Goal: Book appointment/travel/reservation

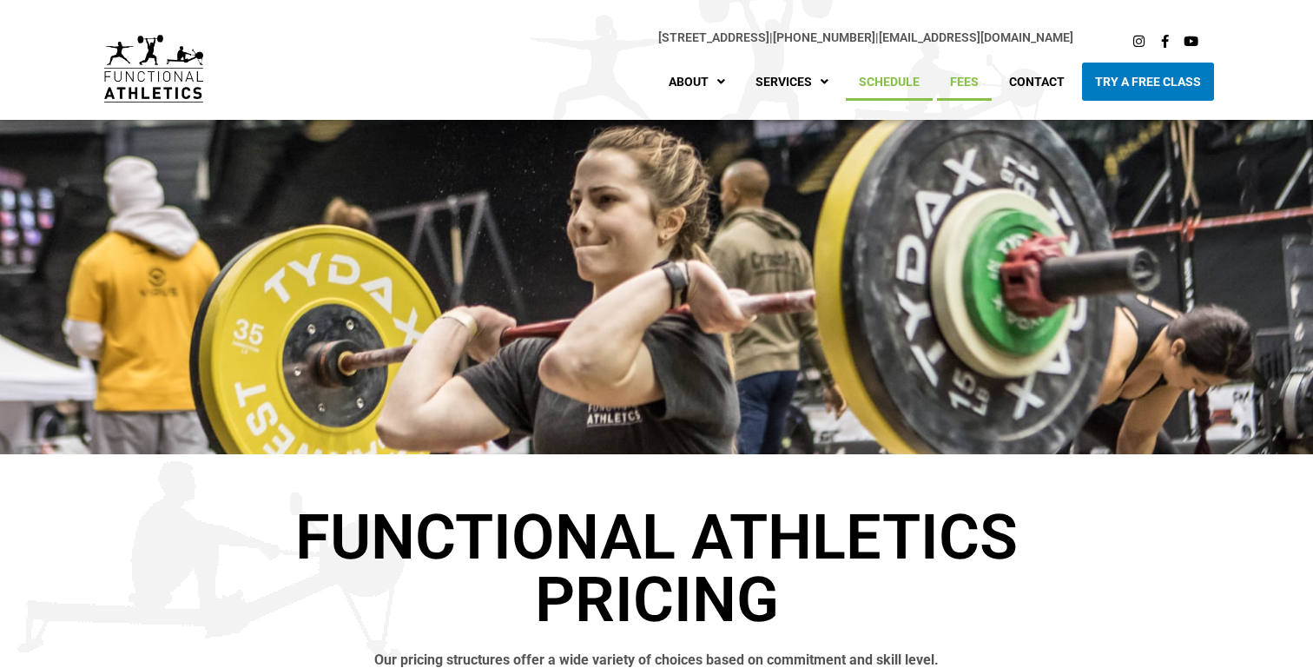
click at [904, 83] on link "Schedule" at bounding box center [889, 82] width 87 height 38
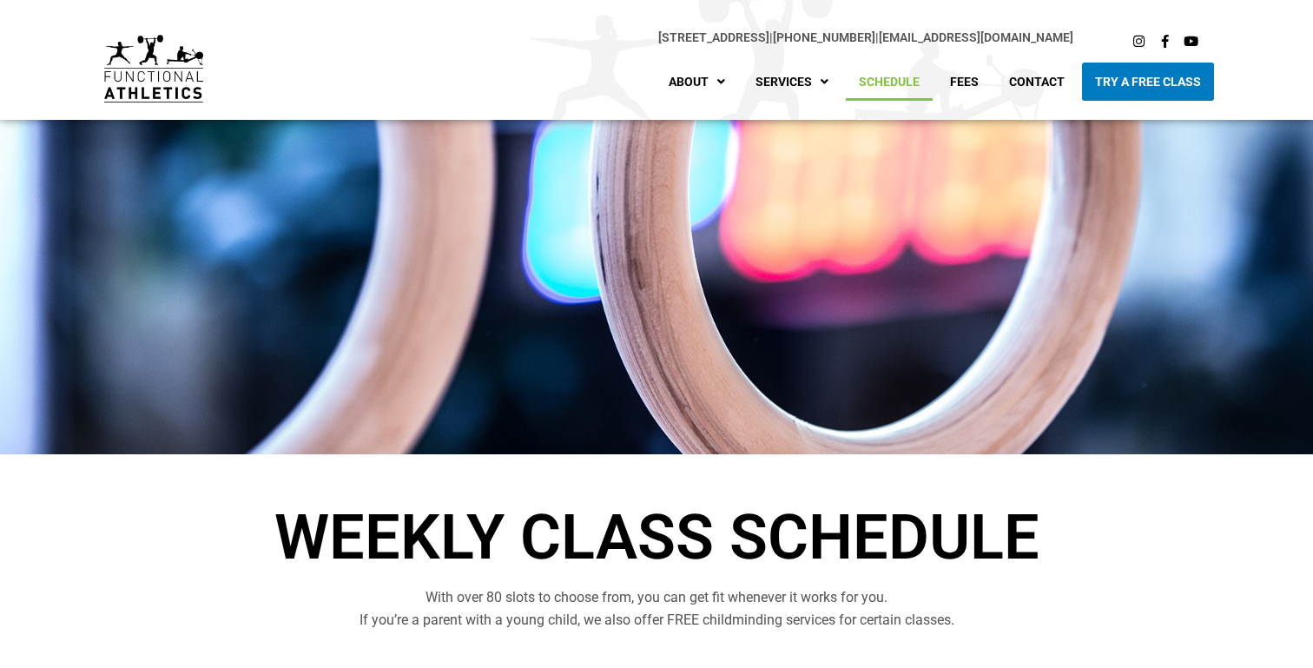
click at [887, 75] on link "Schedule" at bounding box center [889, 82] width 87 height 38
click at [871, 81] on link "Schedule" at bounding box center [889, 82] width 87 height 38
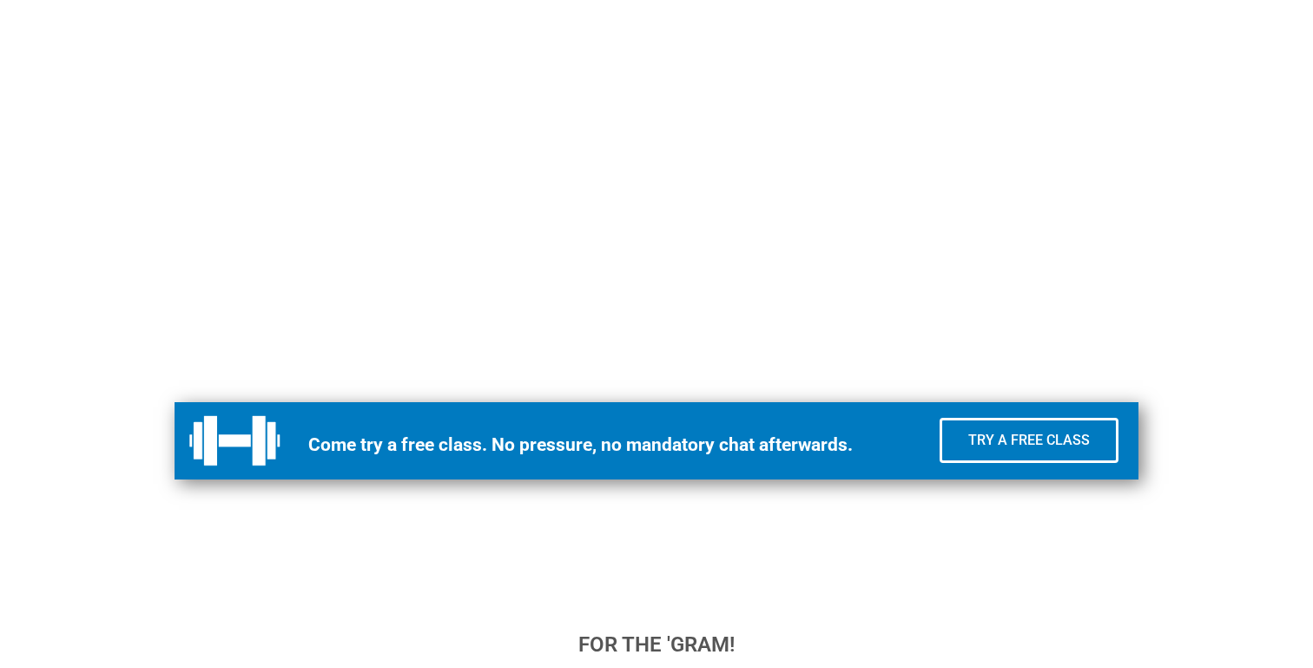
scroll to position [722, 0]
